Goal: Information Seeking & Learning: Learn about a topic

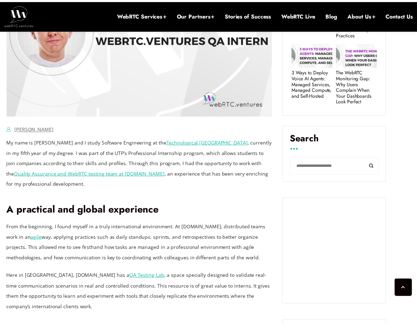
scroll to position [366, 0]
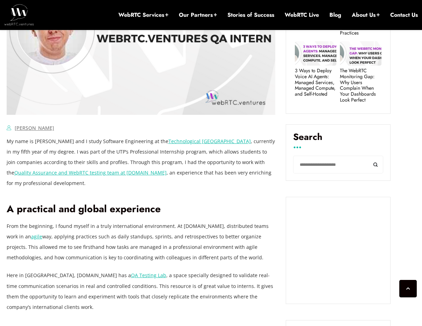
drag, startPoint x: 261, startPoint y: 141, endPoint x: 282, endPoint y: 141, distance: 21.0
click at [233, 157] on p "My name is Octavio Alvarado and I study Software Engineering at the Technologic…" at bounding box center [141, 162] width 269 height 52
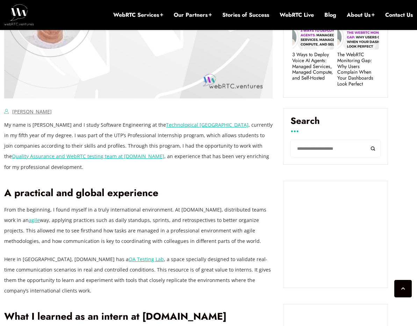
scroll to position [383, 0]
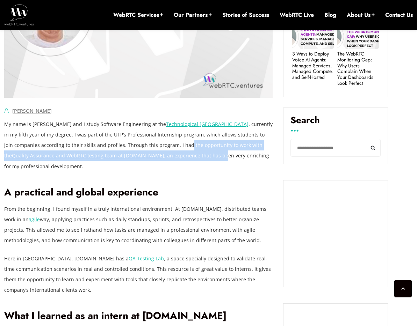
drag, startPoint x: 177, startPoint y: 149, endPoint x: 198, endPoint y: 152, distance: 21.2
click at [198, 152] on p "My name is Octavio Alvarado and I study Software Engineering at the Technologic…" at bounding box center [138, 145] width 268 height 52
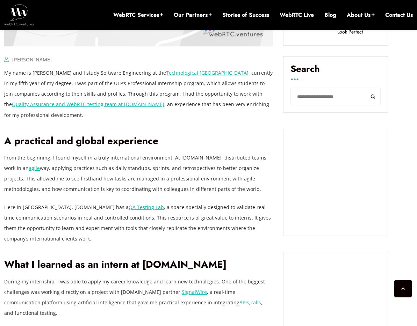
scroll to position [435, 0]
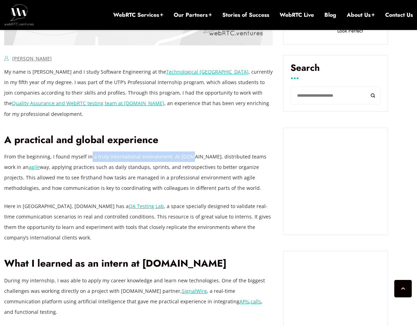
drag, startPoint x: 88, startPoint y: 158, endPoint x: 189, endPoint y: 162, distance: 101.0
click at [189, 162] on p "From the beginning, I found myself in a truly international environment. At Web…" at bounding box center [138, 173] width 268 height 42
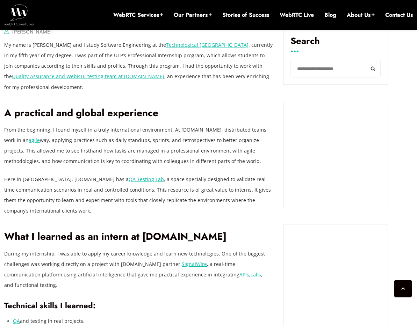
scroll to position [463, 0]
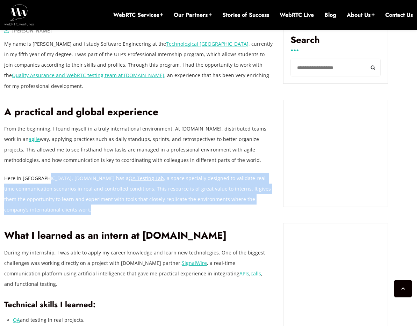
drag, startPoint x: 49, startPoint y: 175, endPoint x: 130, endPoint y: 205, distance: 87.0
click at [130, 206] on p "Here in Panama, WebRTC.ventures has a QA Testing Lab , a space specially design…" at bounding box center [138, 194] width 268 height 42
click at [130, 205] on p "Here in Panama, WebRTC.ventures has a QA Testing Lab , a space specially design…" at bounding box center [138, 194] width 268 height 42
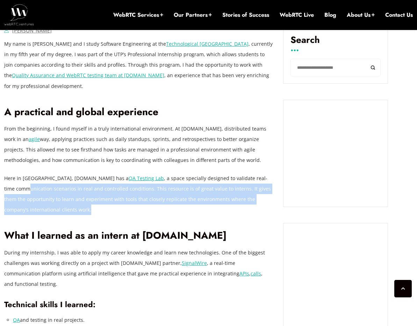
drag, startPoint x: 110, startPoint y: 207, endPoint x: 17, endPoint y: 191, distance: 93.6
click at [17, 191] on p "Here in Panama, WebRTC.ventures has a QA Testing Lab , a space specially design…" at bounding box center [138, 194] width 268 height 42
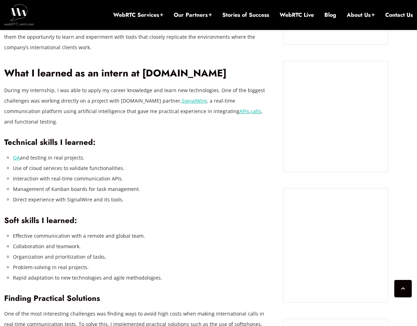
scroll to position [629, 0]
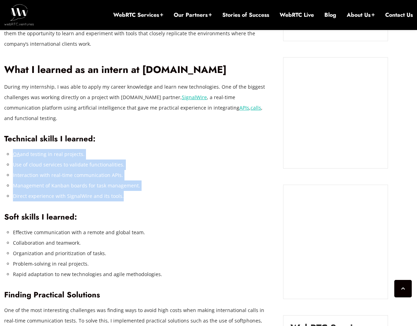
drag, startPoint x: 131, startPoint y: 185, endPoint x: 7, endPoint y: 139, distance: 132.5
click at [13, 149] on ul "QA and testing in real projects. Use of cloud services to validate functionalit…" at bounding box center [142, 175] width 259 height 52
click at [175, 181] on li "Management of Kanban boards for task management." at bounding box center [142, 186] width 259 height 10
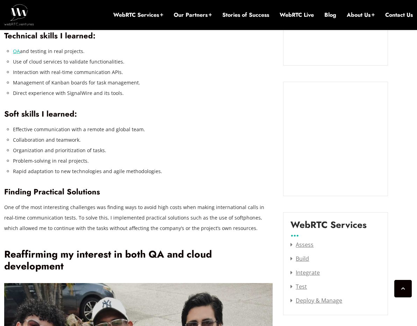
scroll to position [731, 0]
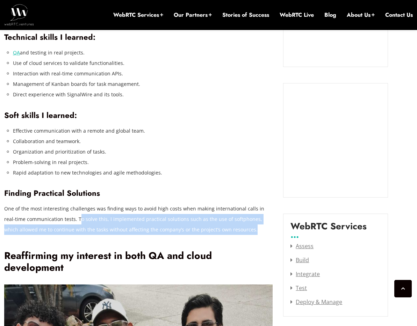
drag, startPoint x: 67, startPoint y: 211, endPoint x: 238, endPoint y: 219, distance: 171.0
click at [238, 219] on p "One of the most interesting challenges was finding ways to avoid high costs whe…" at bounding box center [138, 219] width 268 height 31
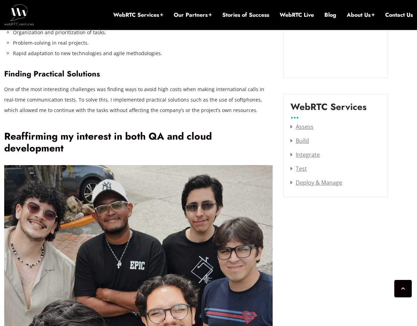
scroll to position [851, 0]
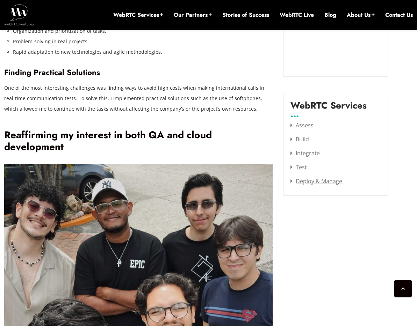
click at [179, 134] on h2 "Reaffirming my interest in both QA and cloud development" at bounding box center [138, 141] width 268 height 24
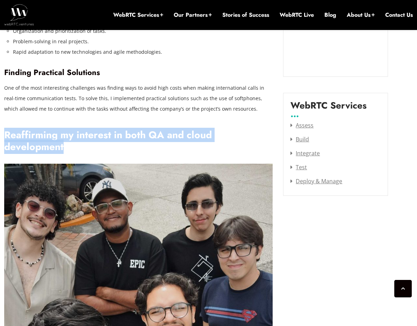
drag, startPoint x: 179, startPoint y: 134, endPoint x: 50, endPoint y: 116, distance: 130.4
click at [50, 116] on div "My name is Octavio Alvarado and I study Software Engineering at the Technologic…" at bounding box center [138, 187] width 268 height 1074
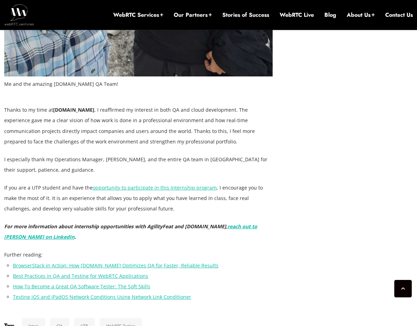
scroll to position [1273, 0]
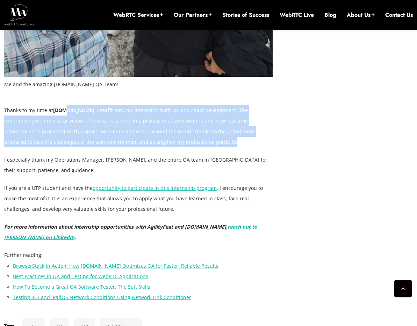
drag, startPoint x: 65, startPoint y: 98, endPoint x: 152, endPoint y: 129, distance: 92.2
click at [152, 129] on p "Thanks to my time at WebRTC.ventures , I reaffirmed my interest in both QA and …" at bounding box center [138, 126] width 268 height 42
drag, startPoint x: 152, startPoint y: 129, endPoint x: 6, endPoint y: 89, distance: 151.0
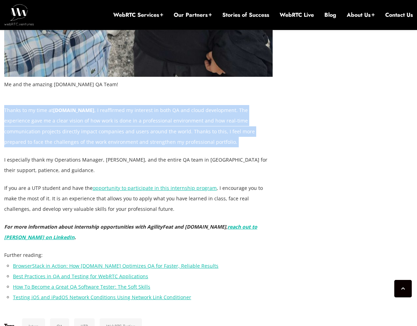
click at [129, 134] on p "Thanks to my time at WebRTC.ventures , I reaffirmed my interest in both QA and …" at bounding box center [138, 126] width 268 height 42
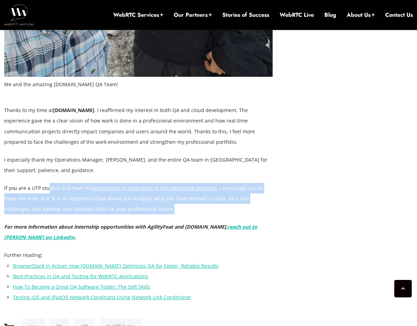
drag, startPoint x: 48, startPoint y: 173, endPoint x: 153, endPoint y: 196, distance: 107.4
click at [153, 196] on p "If you are a UTP student and have the opportunity to participate in this intern…" at bounding box center [138, 198] width 268 height 31
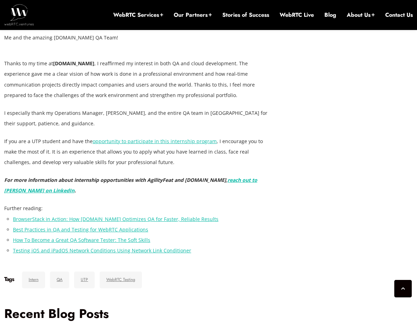
scroll to position [1325, 0]
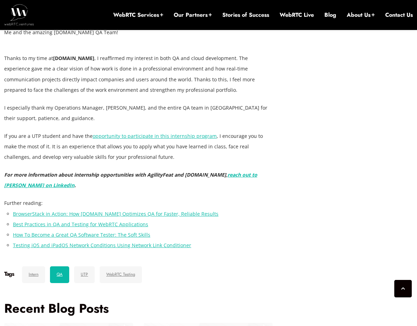
click at [57, 268] on link "QA" at bounding box center [59, 274] width 19 height 17
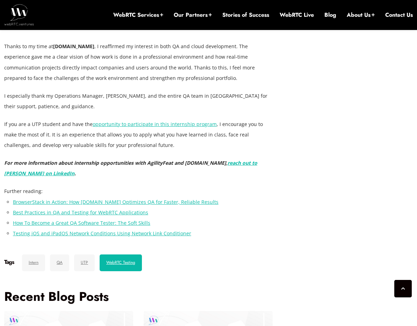
click at [121, 255] on link "WebRTC Testing" at bounding box center [121, 263] width 42 height 17
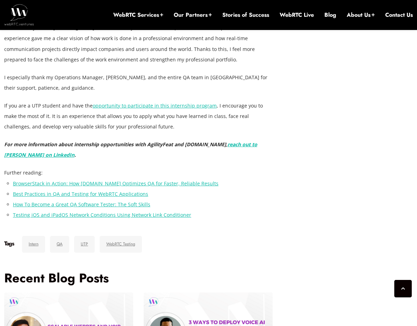
scroll to position [1358, 0]
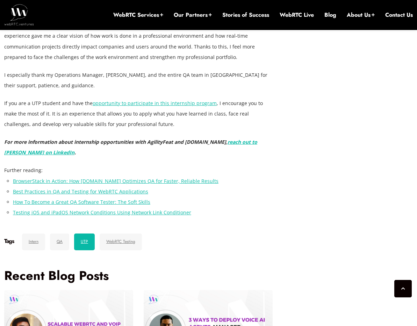
click at [80, 234] on link "UTP" at bounding box center [84, 242] width 21 height 17
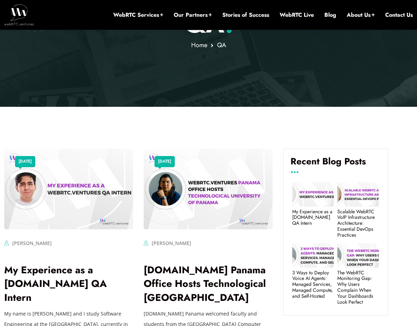
scroll to position [134, 0]
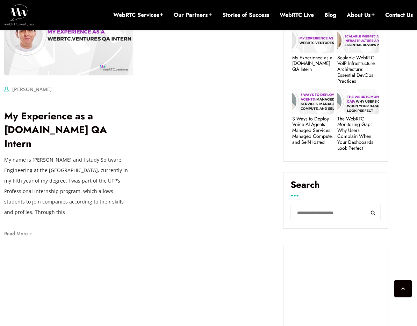
scroll to position [217, 0]
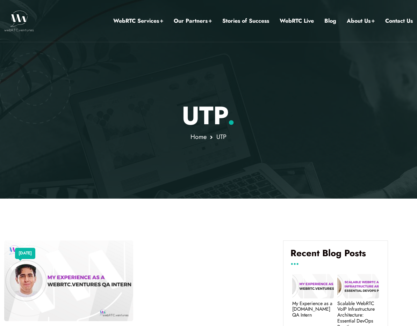
click at [19, 26] on img at bounding box center [19, 20] width 30 height 21
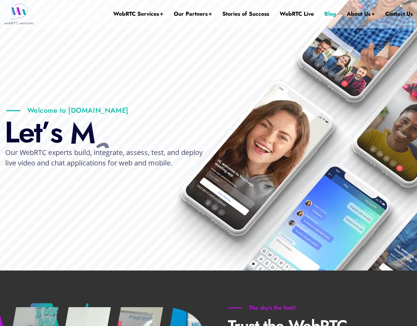
click at [331, 9] on link "Blog" at bounding box center [330, 14] width 12 height 28
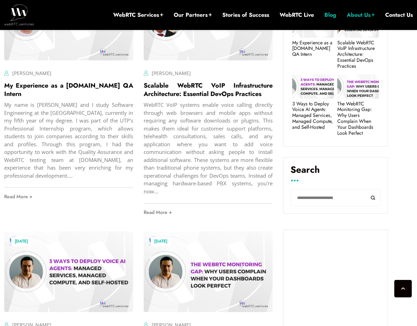
scroll to position [347, 0]
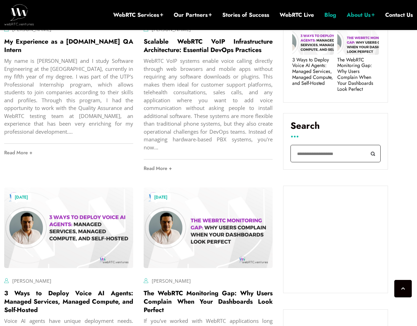
click at [315, 157] on input "Search" at bounding box center [335, 154] width 90 height 18
type input "****"
click at [365, 145] on button "Search" at bounding box center [373, 154] width 16 height 18
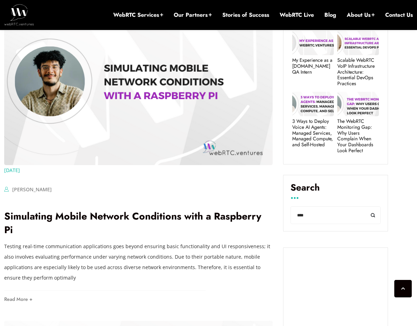
scroll to position [317, 0]
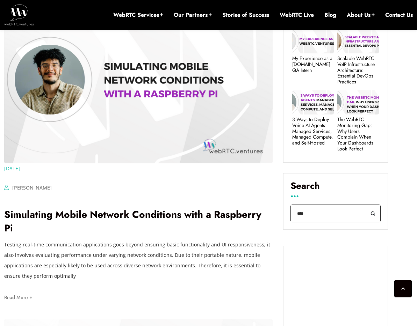
click at [309, 205] on input "****" at bounding box center [335, 214] width 90 height 18
drag, startPoint x: 309, startPoint y: 182, endPoint x: 287, endPoint y: 177, distance: 21.9
click at [287, 177] on div "Search **** Search" at bounding box center [335, 201] width 105 height 57
type input "****"
click at [365, 205] on button "Search" at bounding box center [373, 214] width 16 height 18
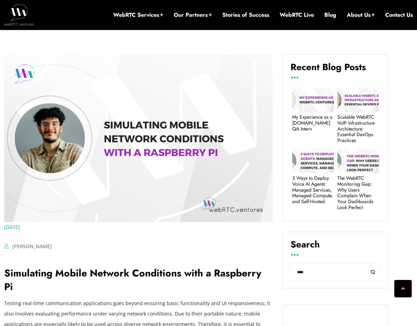
scroll to position [292, 0]
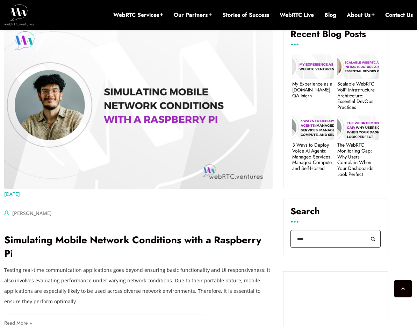
click at [317, 230] on input "****" at bounding box center [335, 239] width 90 height 18
type input "**********"
click at [365, 230] on button "Search" at bounding box center [373, 239] width 16 height 18
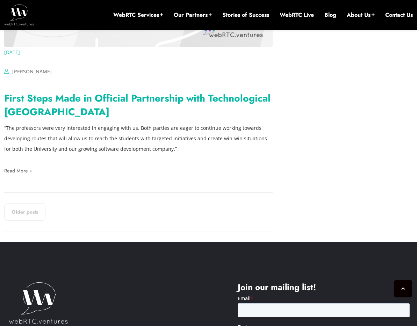
scroll to position [1474, 0]
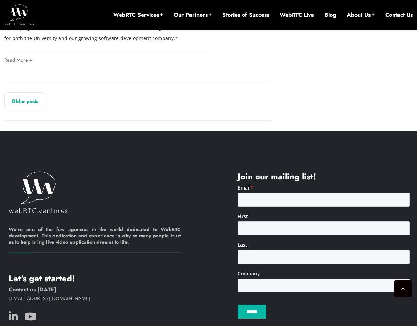
click at [30, 93] on link "Older posts" at bounding box center [24, 101] width 41 height 17
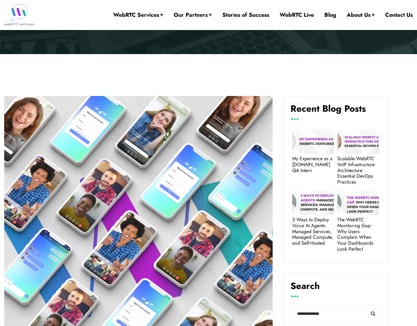
scroll to position [244, 0]
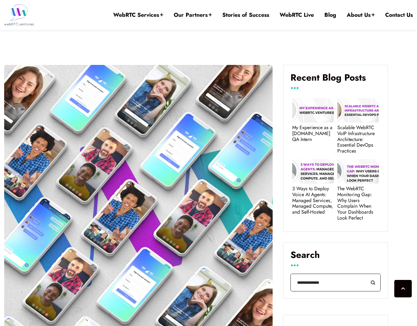
click at [320, 274] on input "**********" at bounding box center [335, 283] width 90 height 18
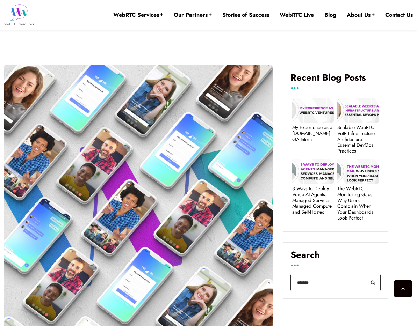
type input "*******"
click at [365, 274] on button "Search" at bounding box center [373, 283] width 16 height 18
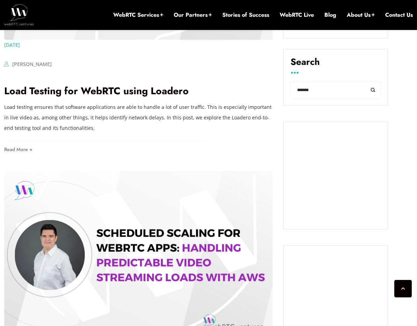
scroll to position [413, 0]
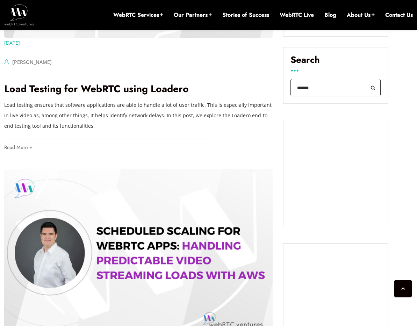
click at [297, 87] on input "*******" at bounding box center [335, 88] width 90 height 18
type input "*****"
click at [365, 79] on button "Search" at bounding box center [373, 88] width 16 height 18
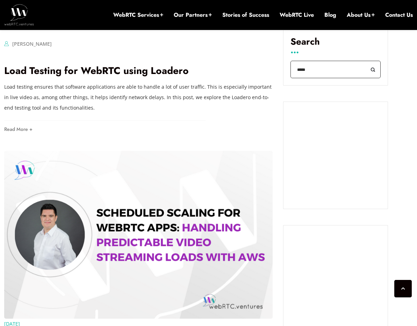
scroll to position [444, 0]
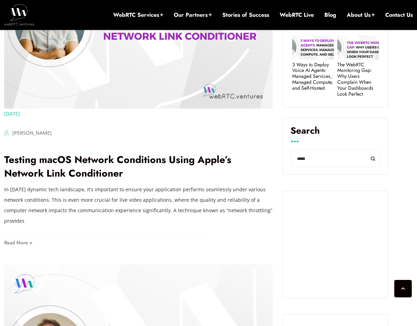
scroll to position [340, 0]
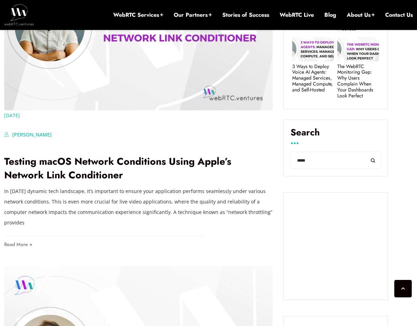
click at [38, 137] on link "[PERSON_NAME]" at bounding box center [31, 134] width 39 height 7
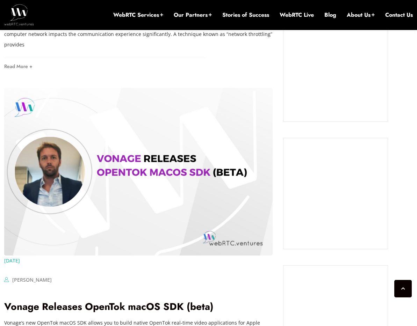
scroll to position [580, 0]
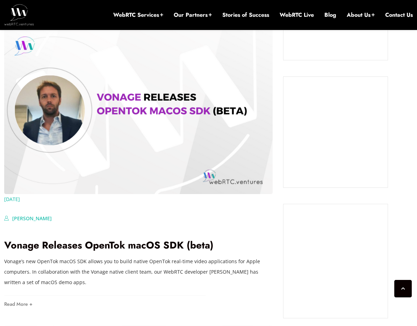
click at [33, 218] on link "[PERSON_NAME]" at bounding box center [31, 218] width 39 height 7
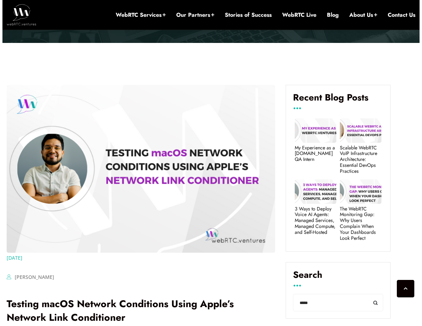
scroll to position [192, 0]
